Goal: Task Accomplishment & Management: Use online tool/utility

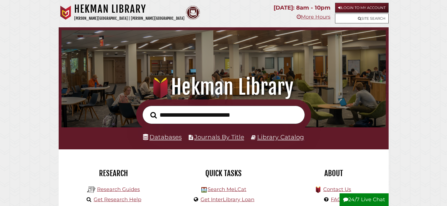
click at [228, 111] on input "text" at bounding box center [223, 115] width 163 height 18
type input "**********"
click at [148, 110] on button "Search" at bounding box center [154, 115] width 12 height 10
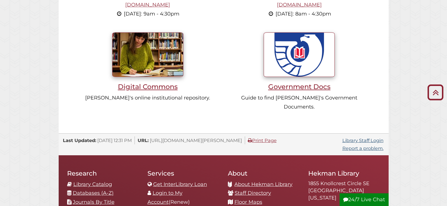
scroll to position [508, 0]
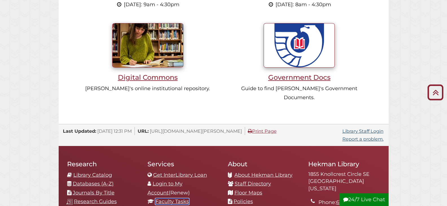
click at [178, 199] on link "Faculty Tasks" at bounding box center [172, 202] width 34 height 6
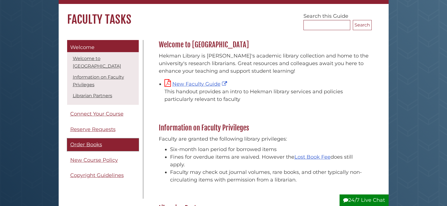
scroll to position [28, 0]
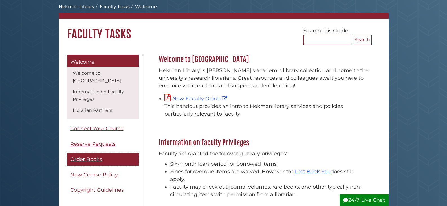
click at [104, 159] on link "Order Books" at bounding box center [103, 159] width 72 height 13
